Goal: Find contact information: Find contact information

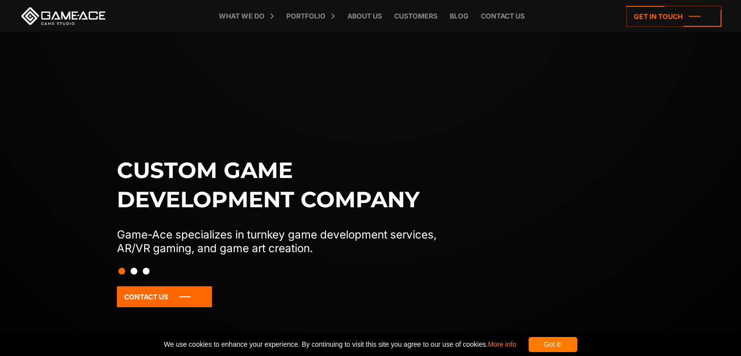
click at [499, 14] on link "Contact us" at bounding box center [503, 16] width 54 height 32
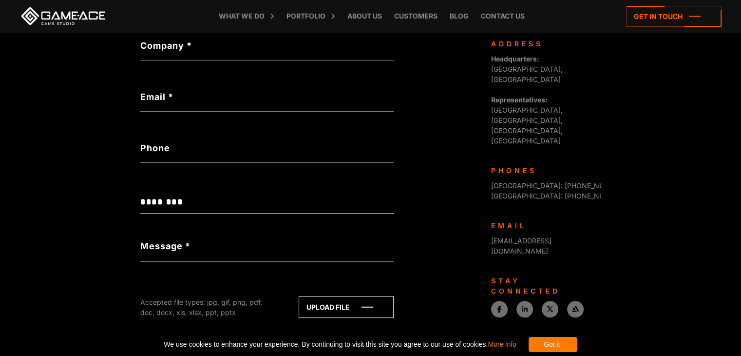
scroll to position [395, 0]
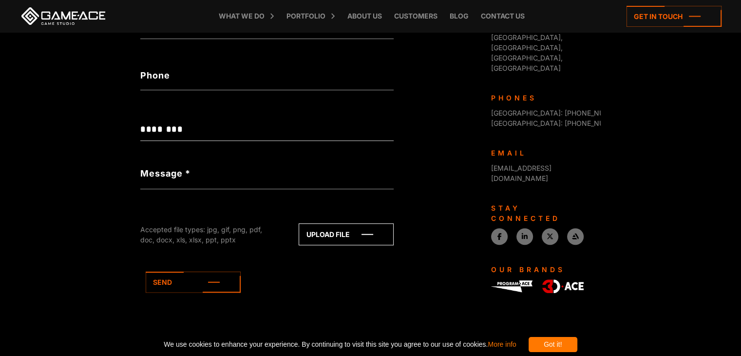
click at [576, 163] on div "[EMAIL_ADDRESS][DOMAIN_NAME]" at bounding box center [542, 173] width 102 height 20
copy div "[EMAIL_ADDRESS][DOMAIN_NAME]"
click at [448, 308] on div "**********" at bounding box center [310, 46] width 341 height 622
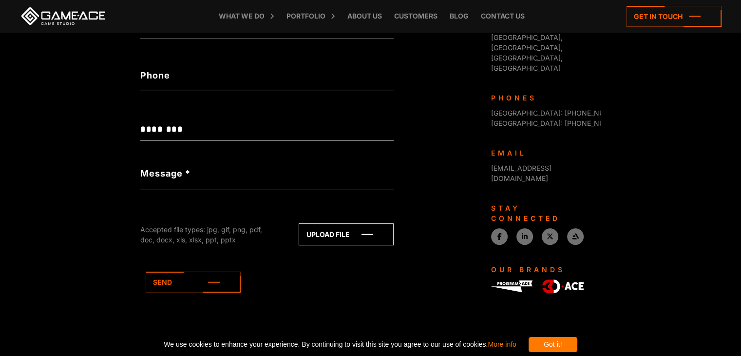
scroll to position [376, 0]
